Goal: Transaction & Acquisition: Purchase product/service

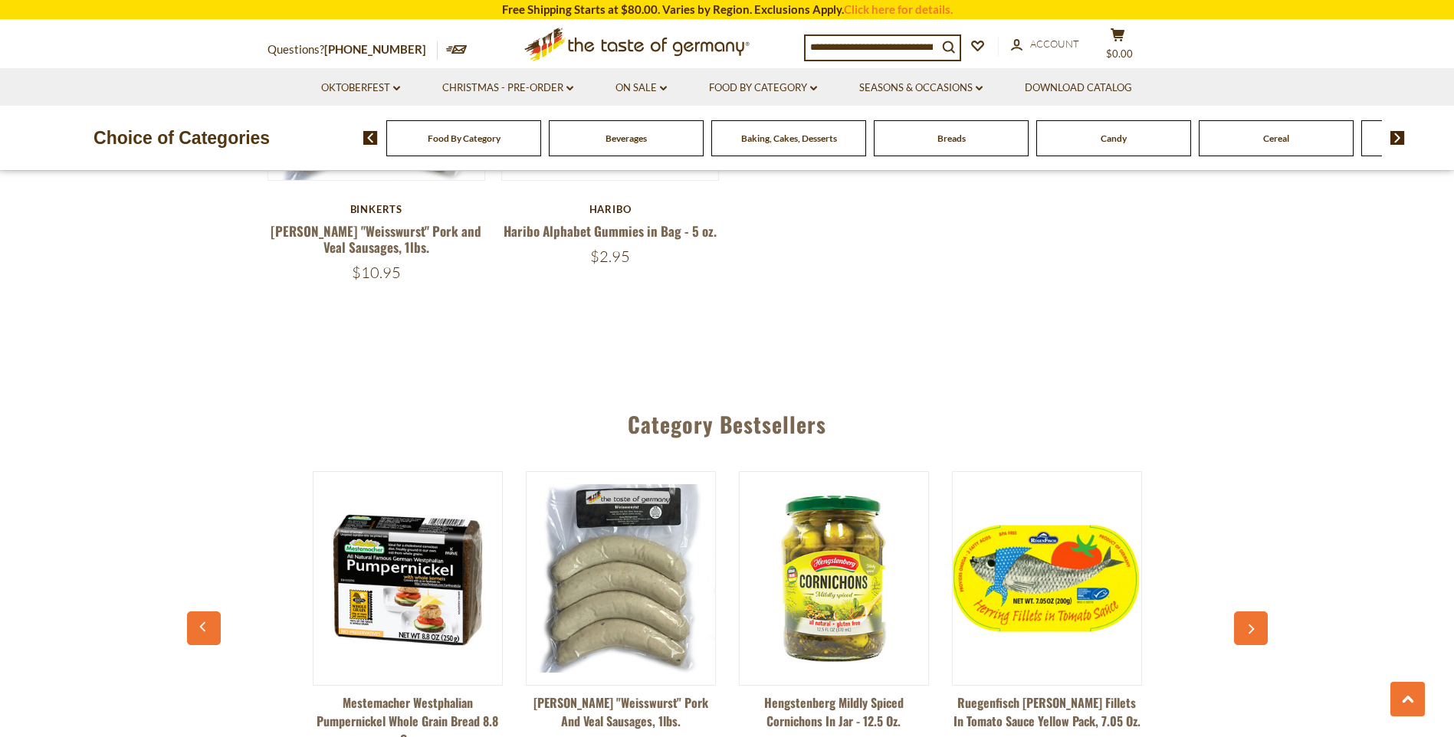
scroll to position [1456, 0]
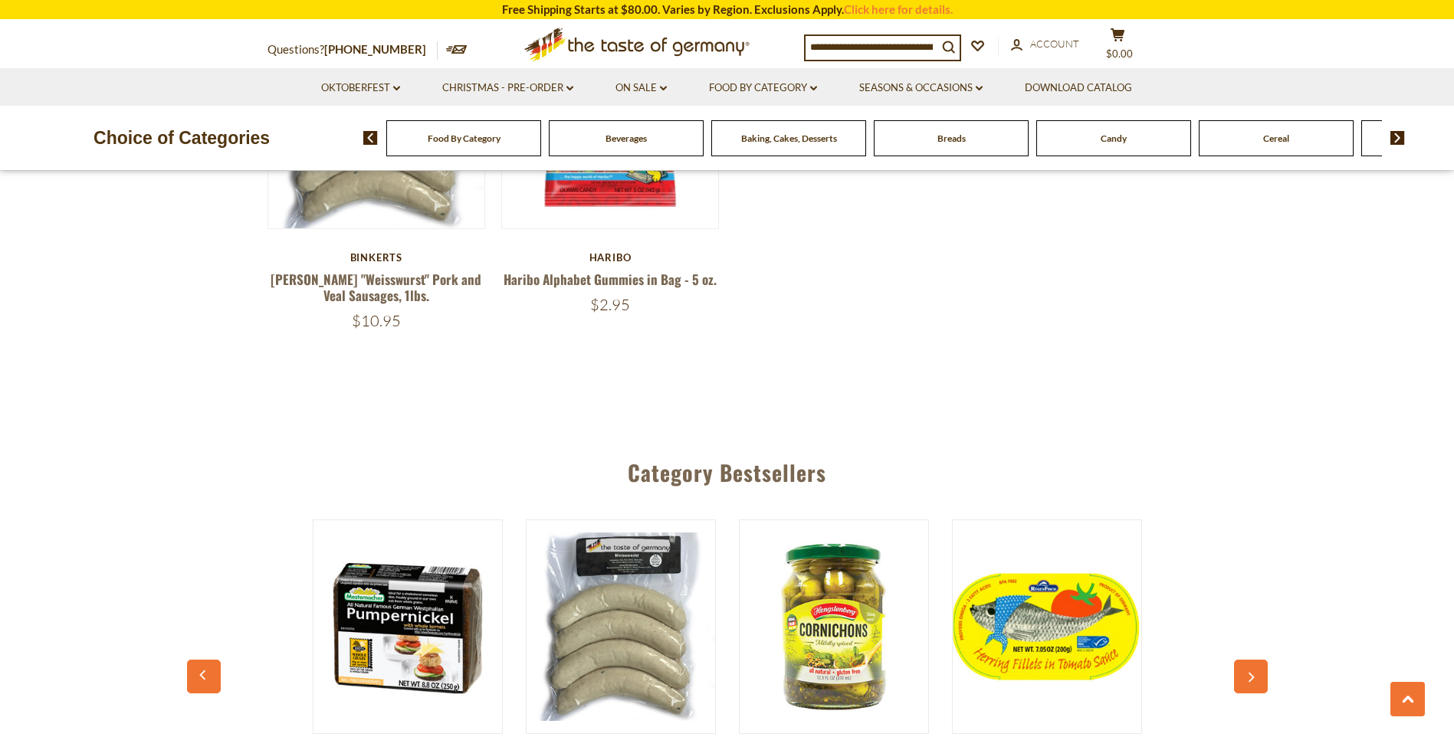
click at [1103, 138] on span "Candy" at bounding box center [1113, 138] width 26 height 11
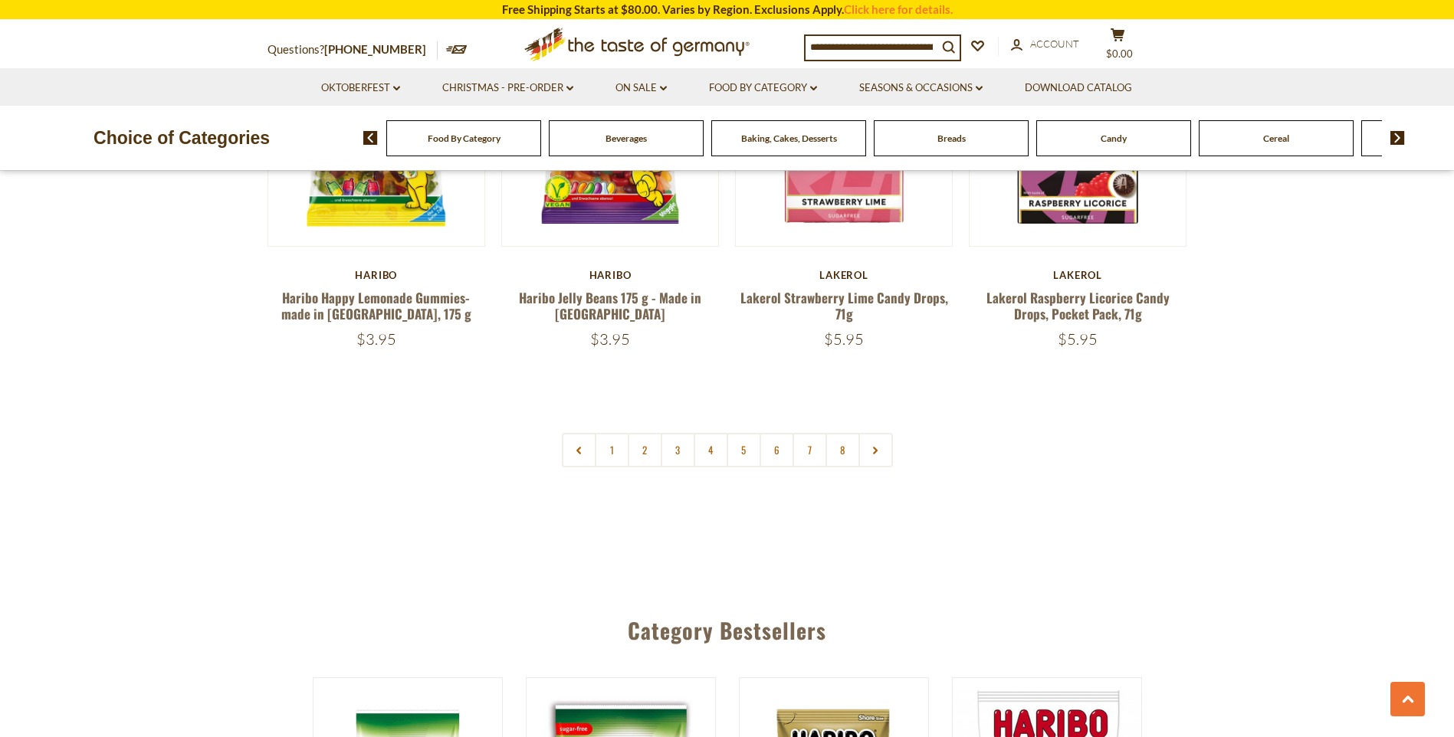
scroll to position [3755, 0]
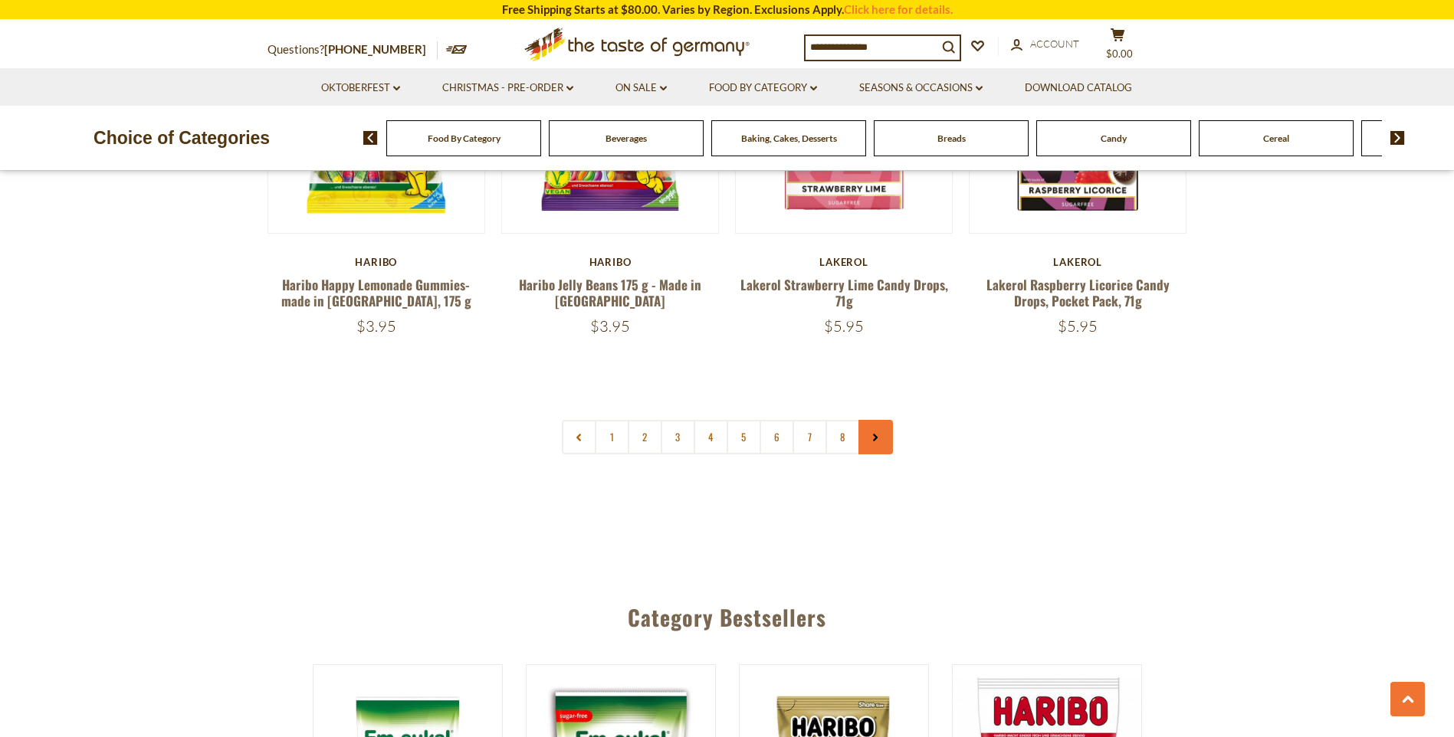
click at [869, 420] on link at bounding box center [875, 437] width 34 height 34
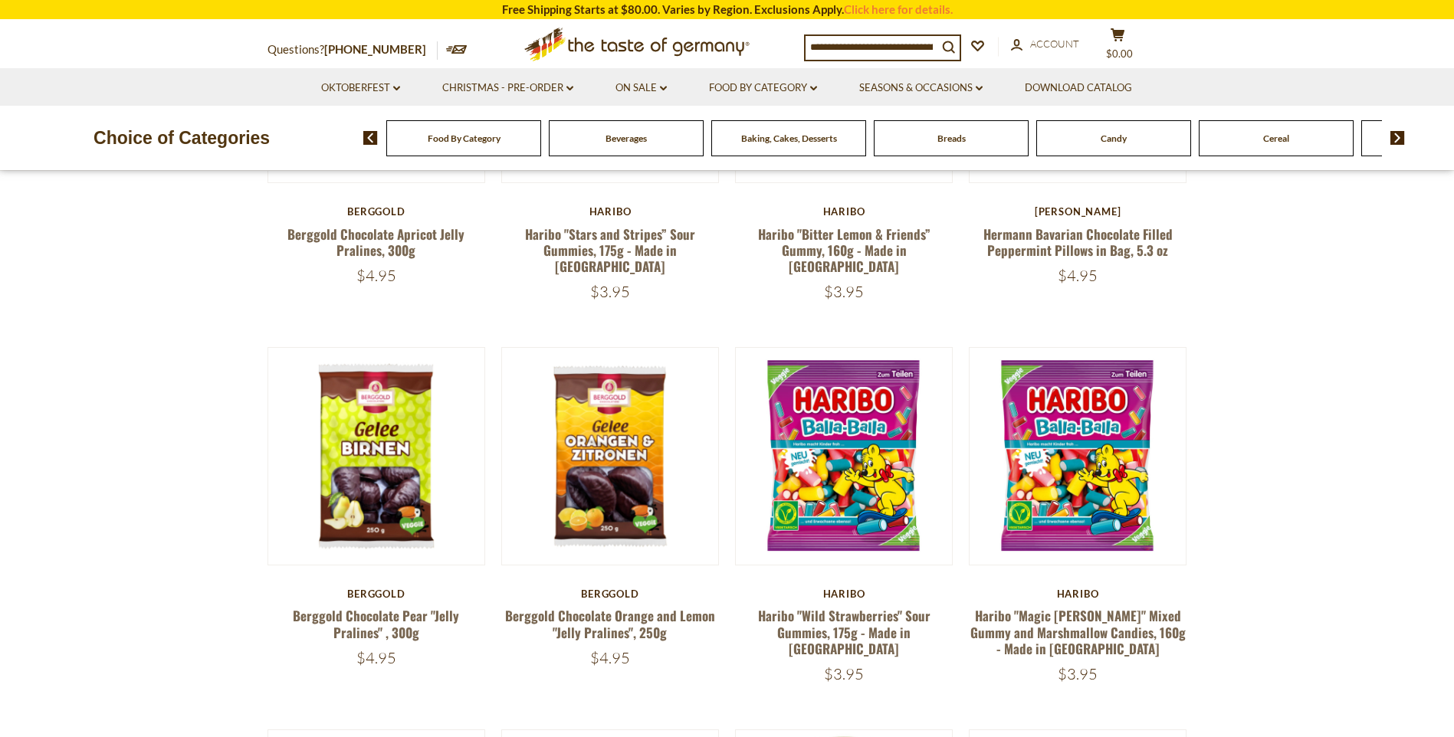
scroll to position [766, 0]
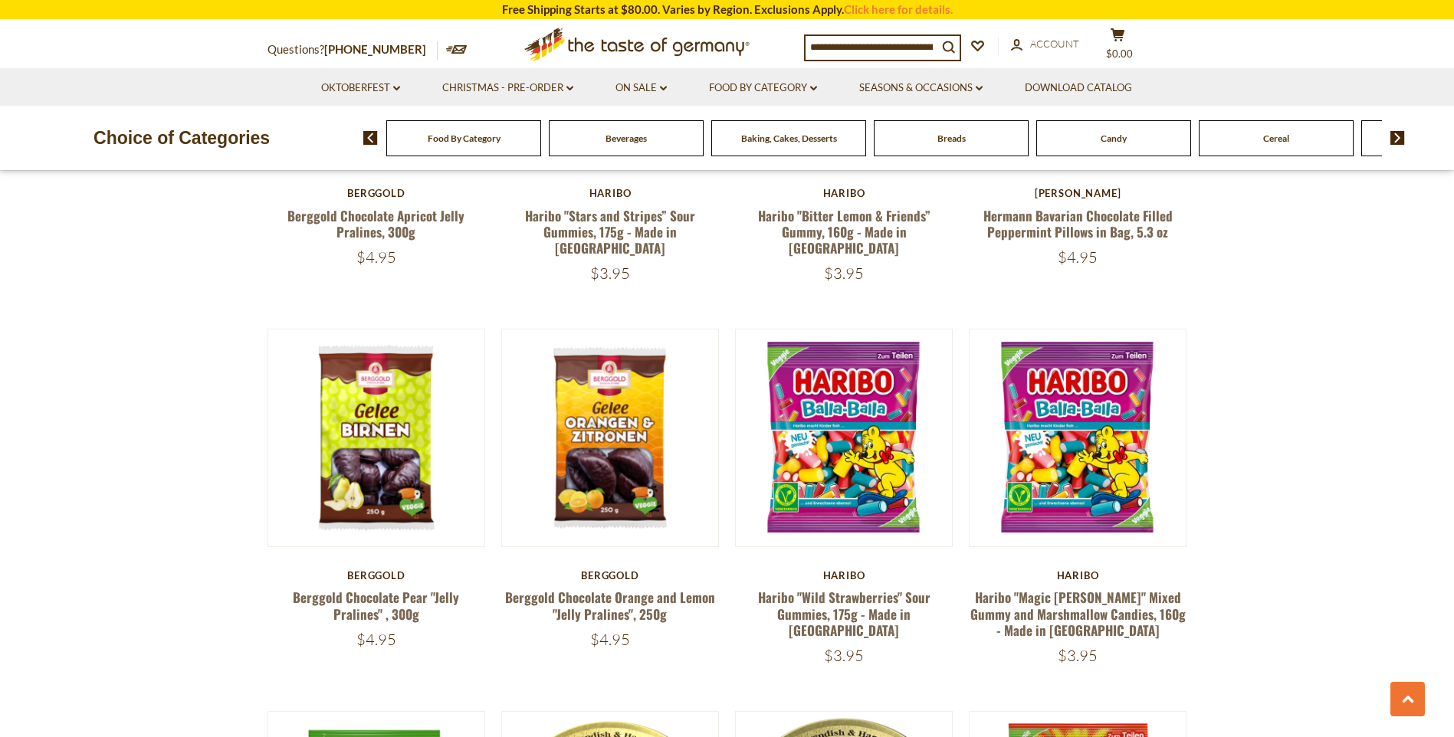
click at [1395, 133] on img at bounding box center [1397, 138] width 15 height 14
click at [135, 146] on div "Chocolate & Marzipan" at bounding box center [57, 138] width 155 height 36
click at [135, 132] on div "Chocolate & Marzipan" at bounding box center [57, 138] width 155 height 36
click at [135, 130] on div "Chocolate & Marzipan" at bounding box center [57, 138] width 155 height 36
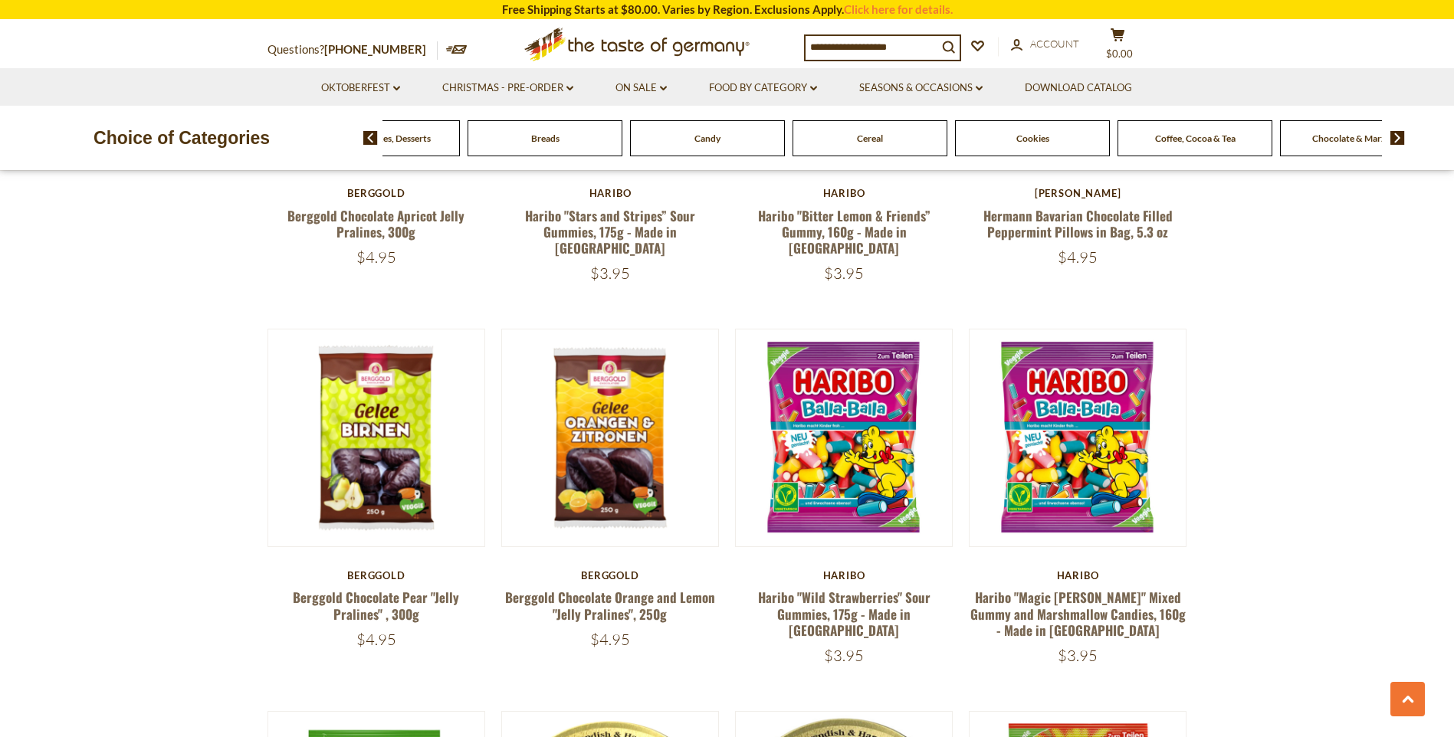
click at [1398, 135] on img at bounding box center [1397, 138] width 15 height 14
click at [1151, 135] on span "Chocolate & Marzipan" at bounding box center [1154, 138] width 91 height 11
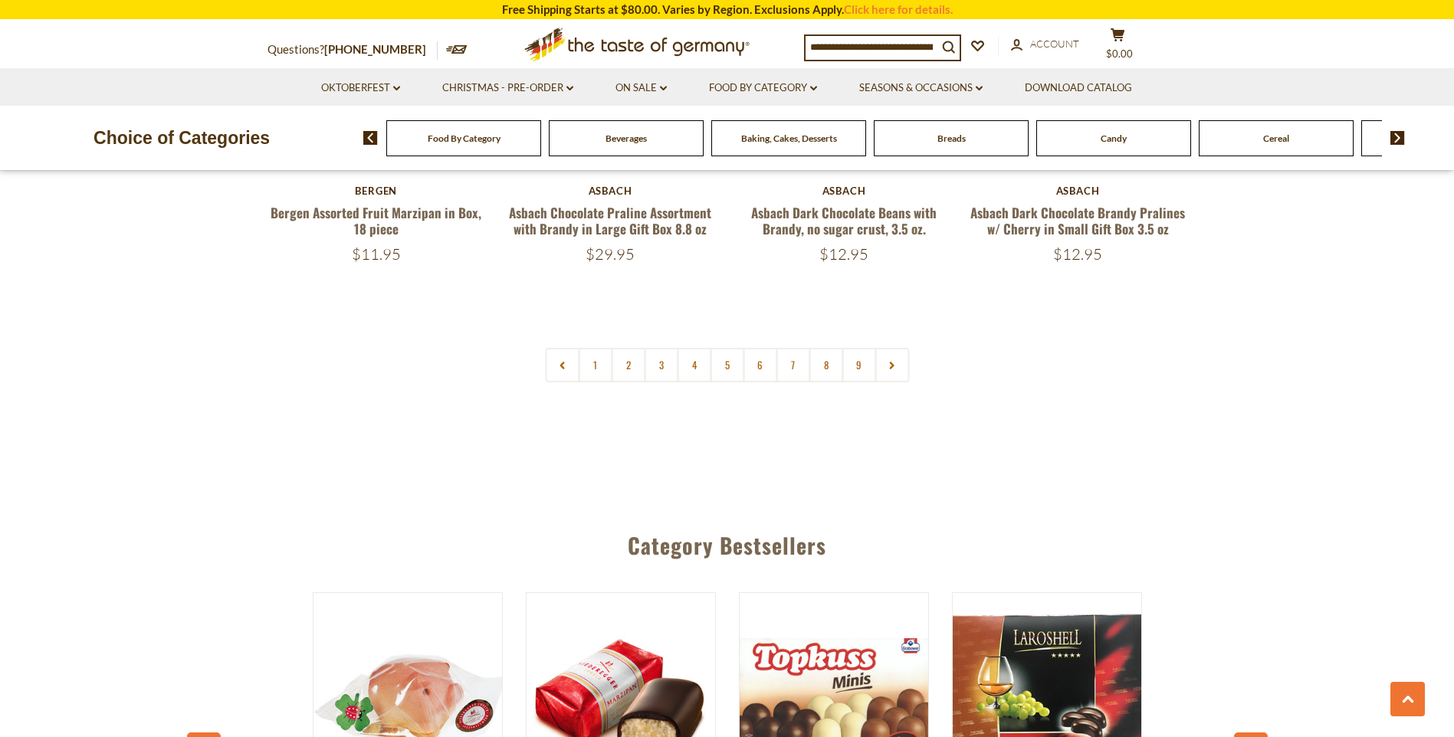
scroll to position [3755, 0]
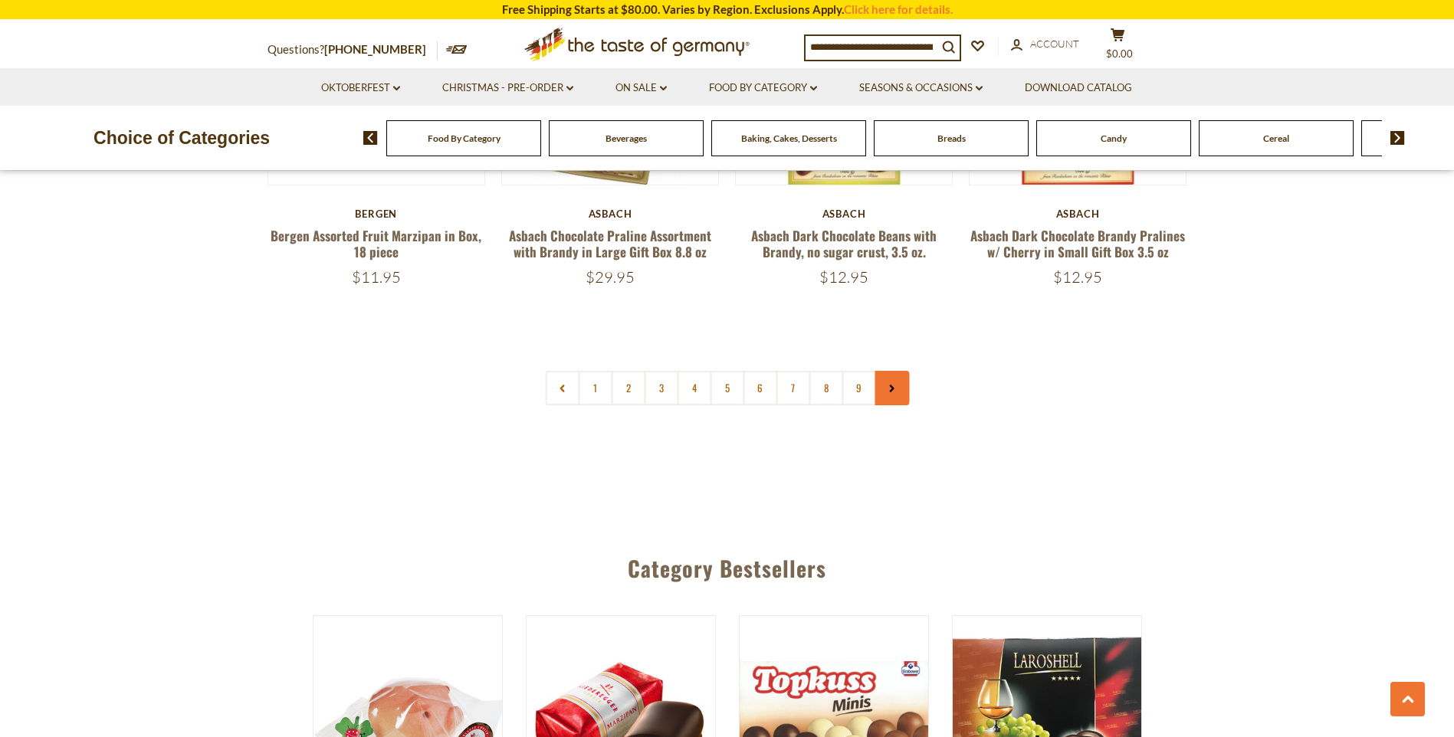
click at [889, 390] on icon at bounding box center [891, 389] width 9 height 8
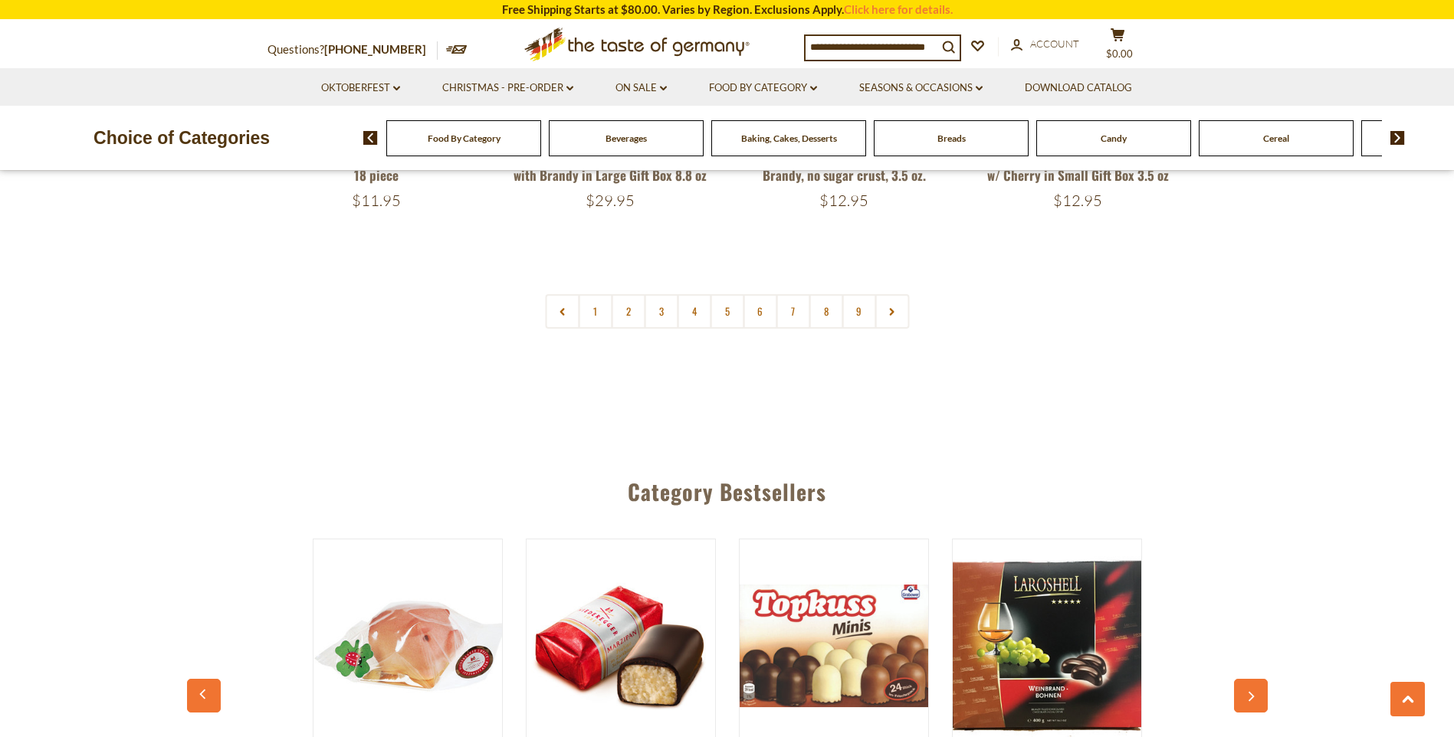
scroll to position [3755, 0]
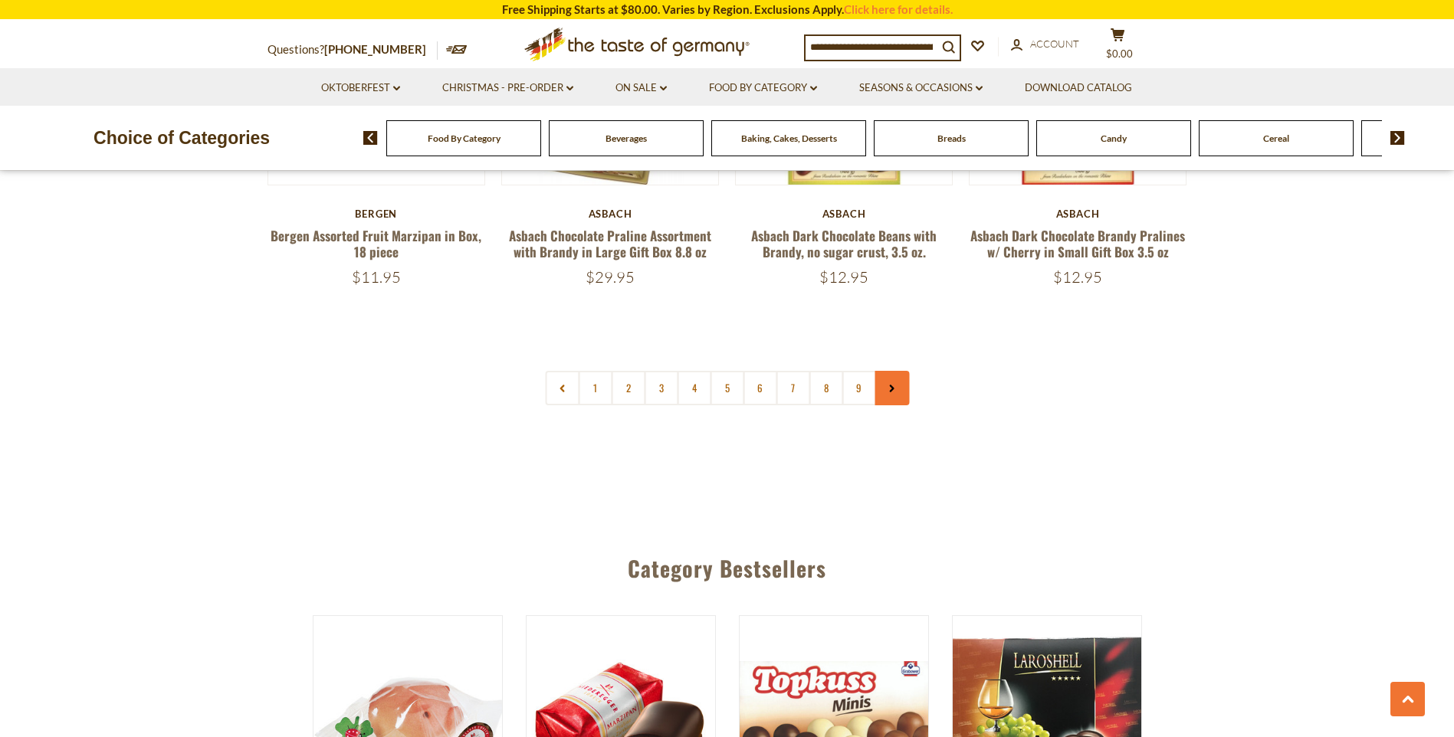
click at [891, 386] on use at bounding box center [892, 389] width 5 height 8
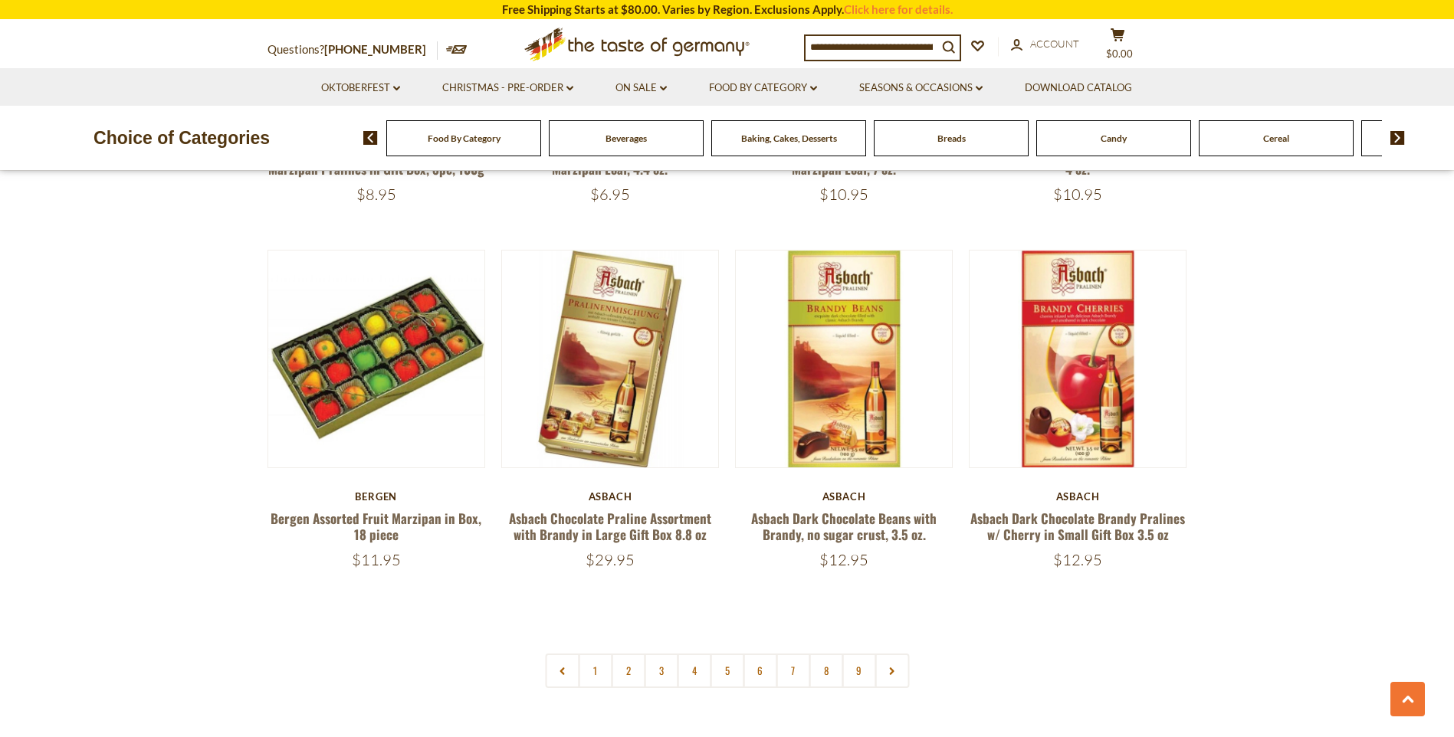
scroll to position [3525, 0]
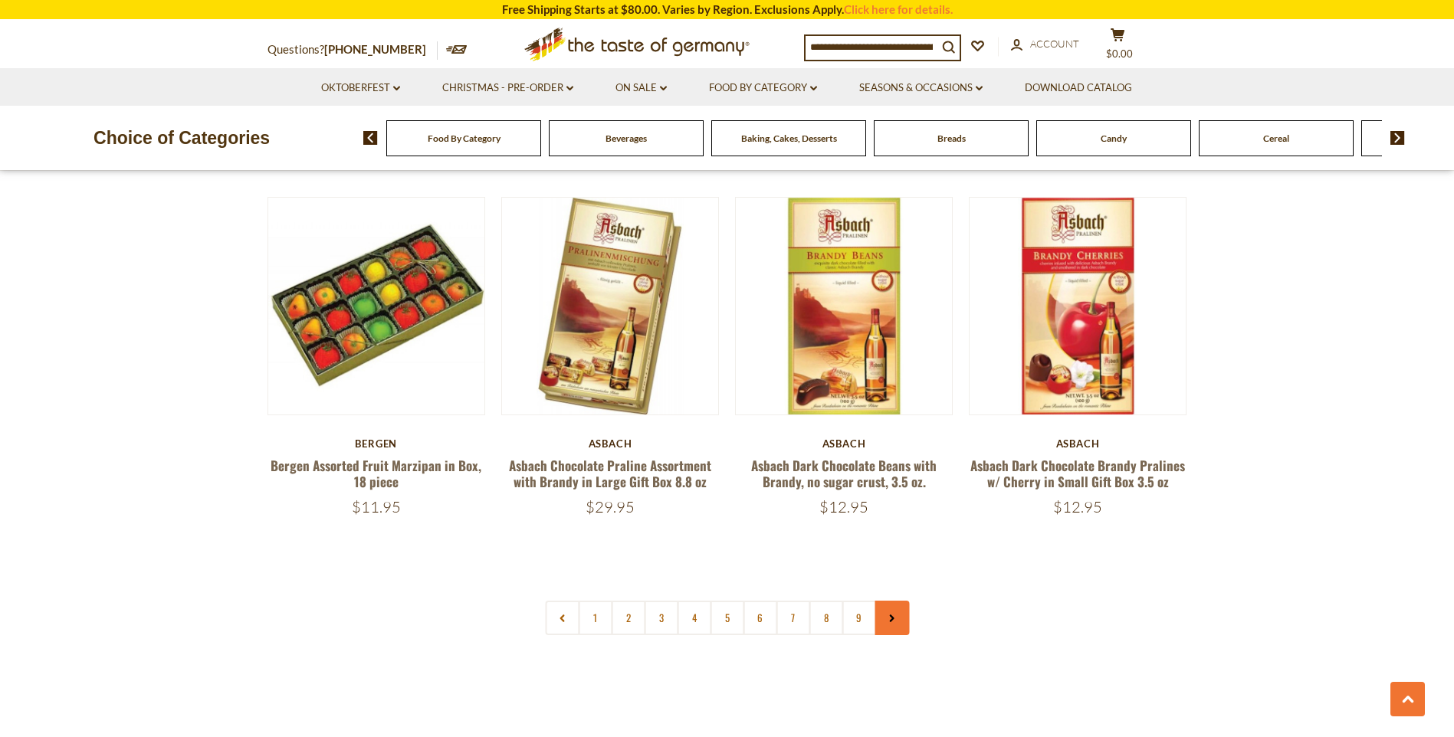
click at [895, 615] on icon at bounding box center [891, 619] width 9 height 8
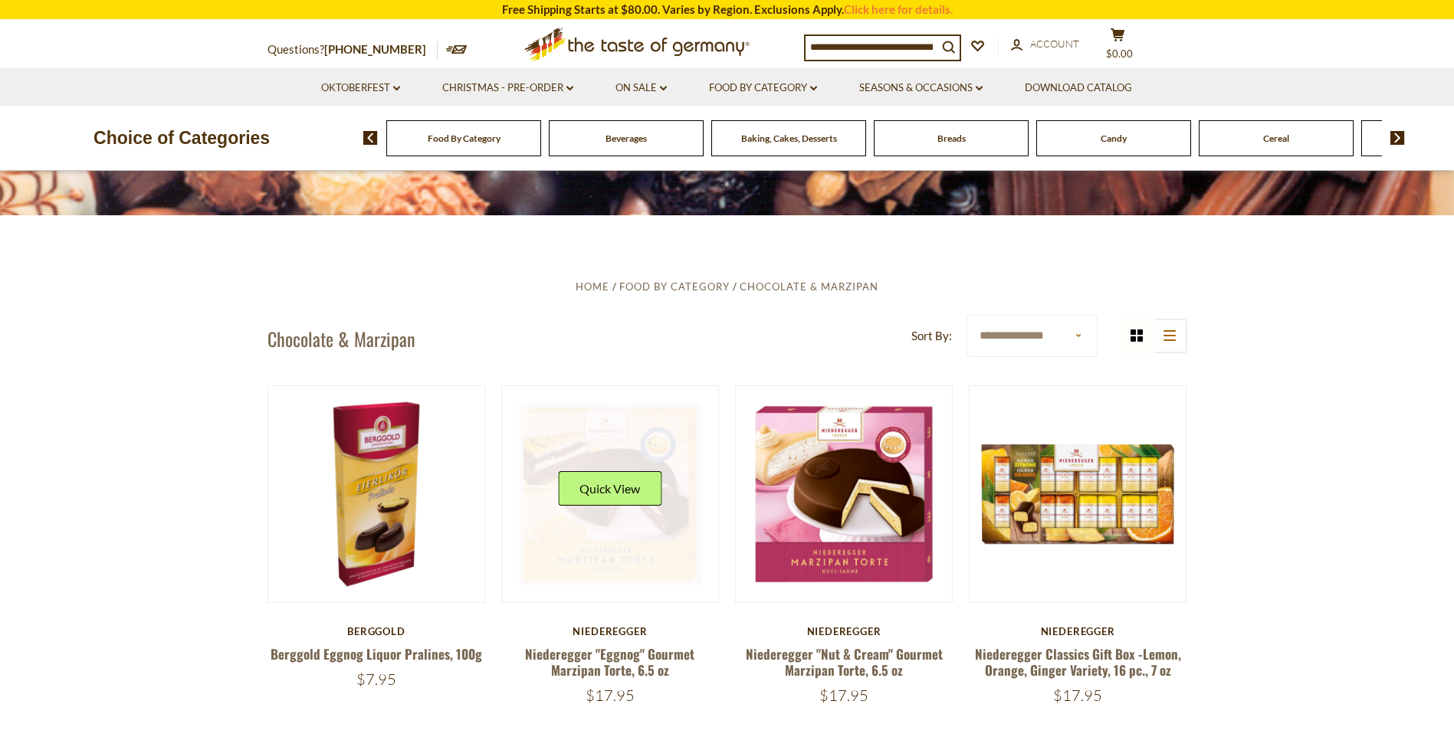
scroll to position [307, 0]
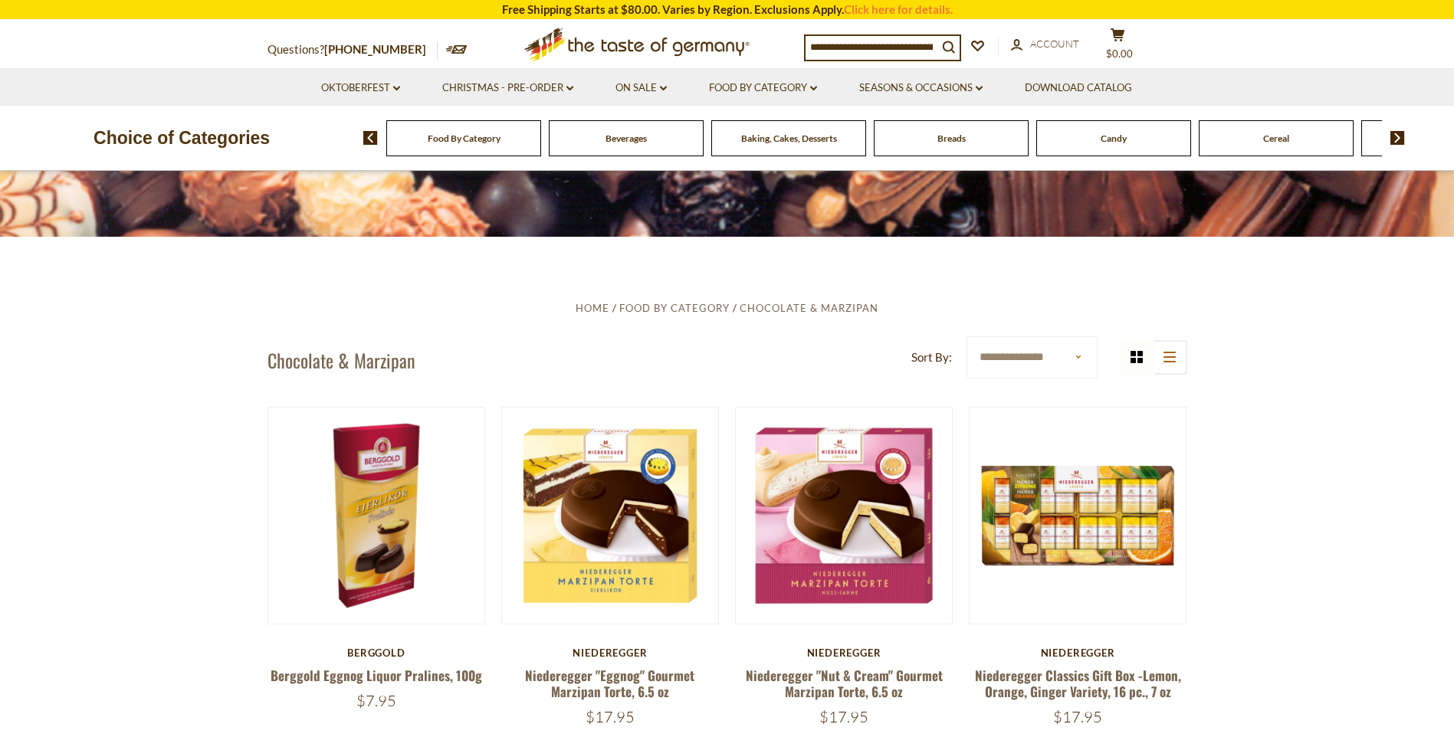
click at [840, 50] on input at bounding box center [871, 46] width 132 height 21
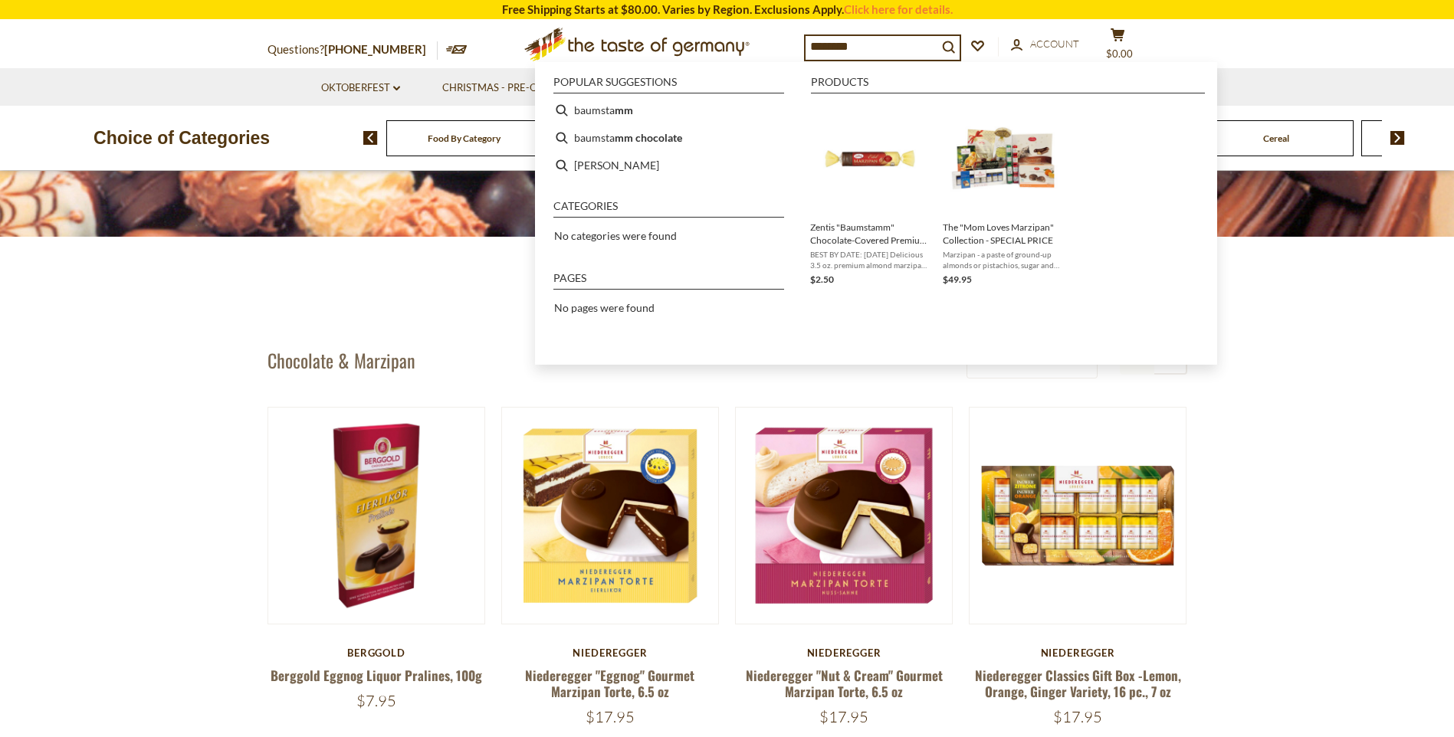
type input "*********"
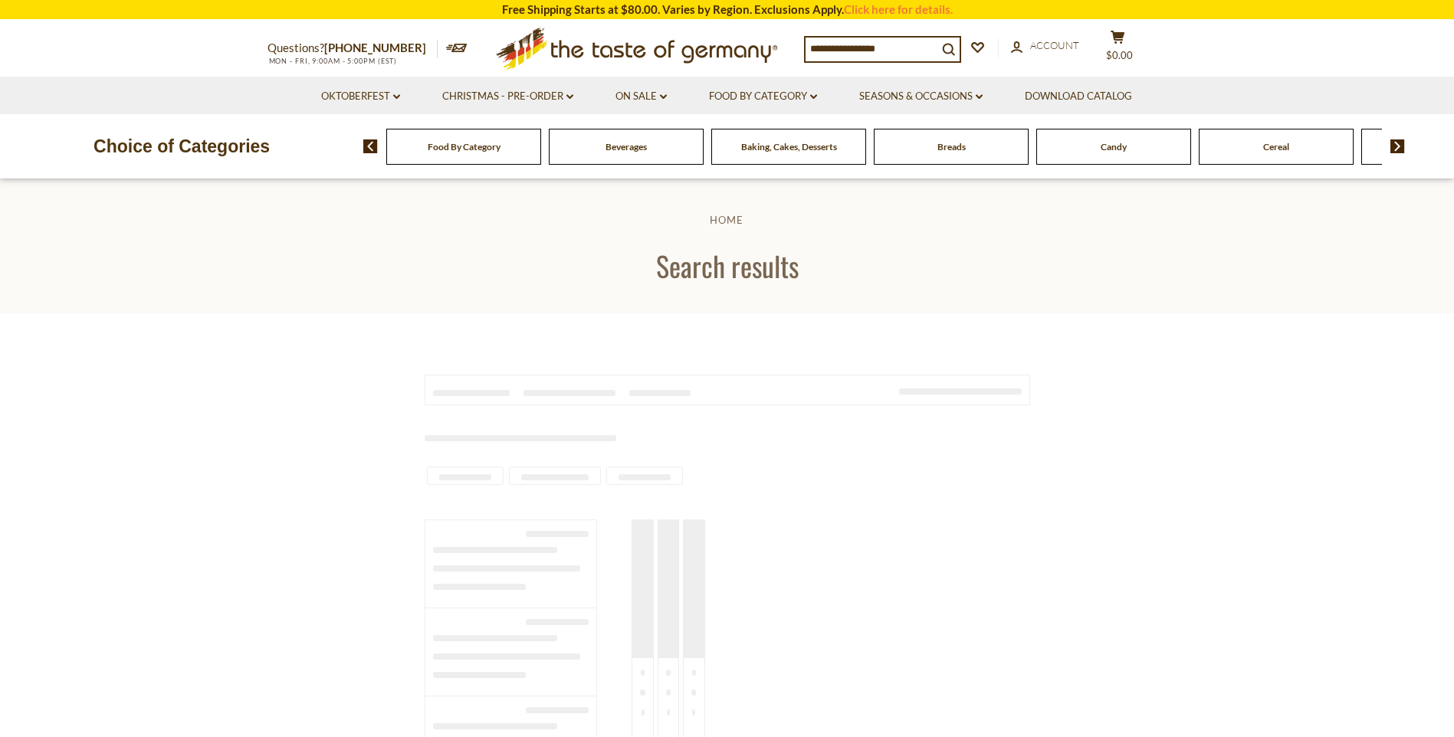
type input "*********"
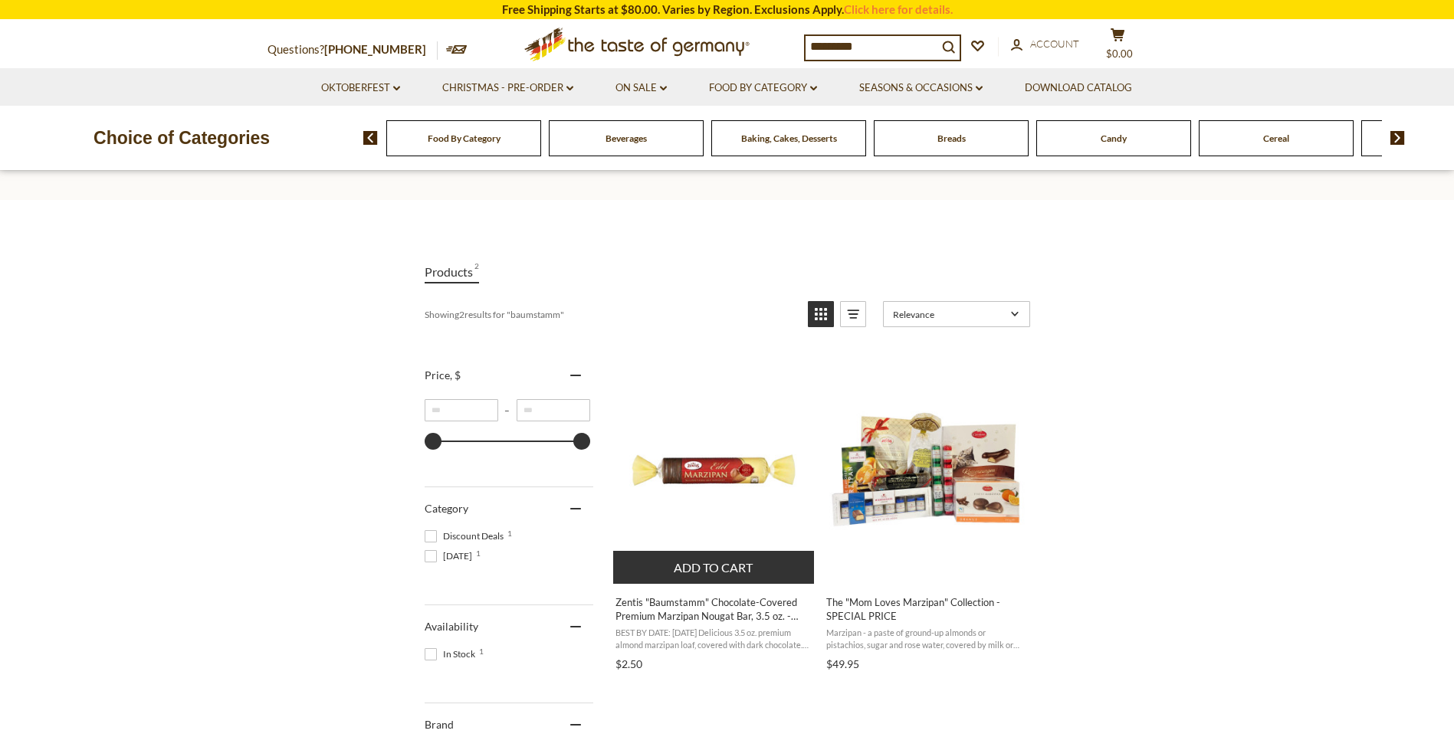
scroll to position [153, 0]
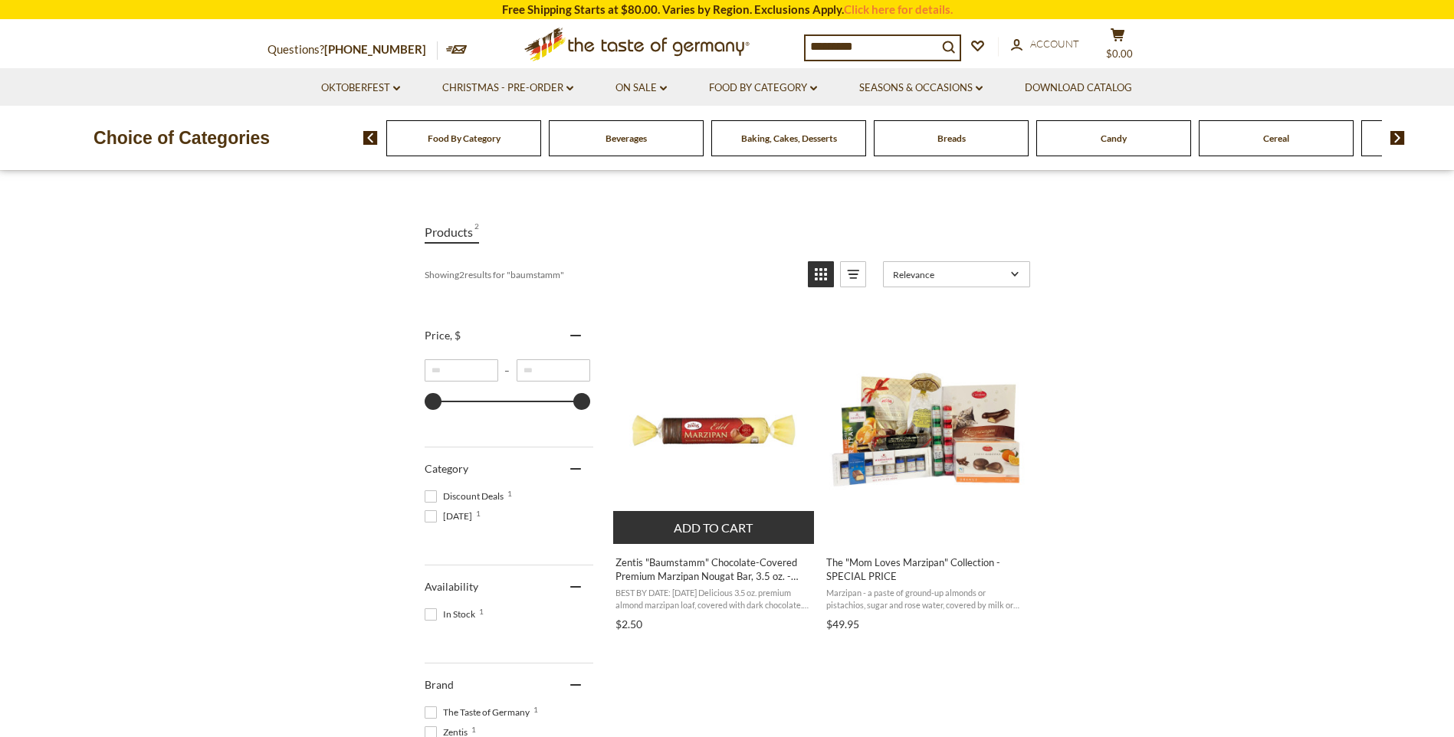
click at [720, 569] on span "Zentis "Baumstamm" Chocolate-Covered Premium Marzipan Nougat Bar, 3.5 oz. - DEAL" at bounding box center [714, 570] width 198 height 28
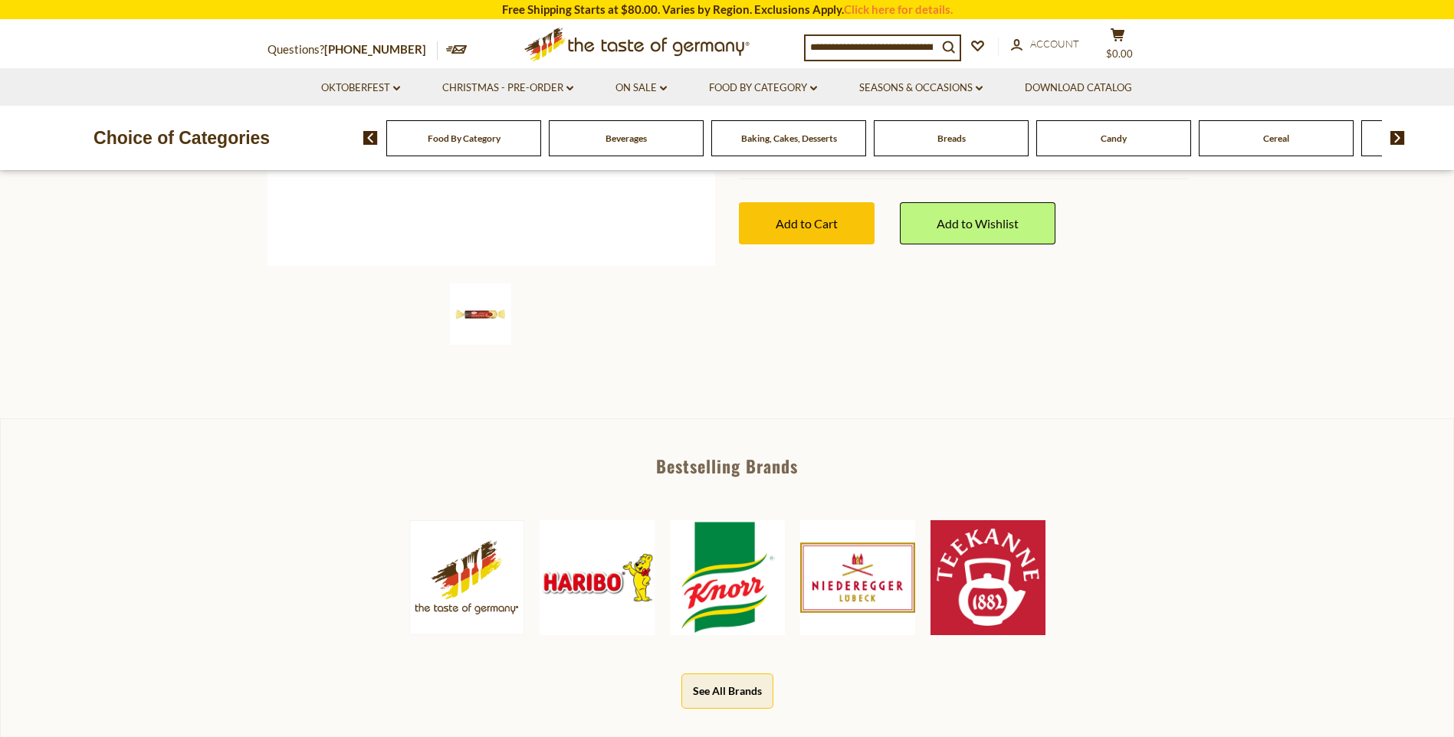
scroll to position [460, 0]
